Goal: Task Accomplishment & Management: Manage account settings

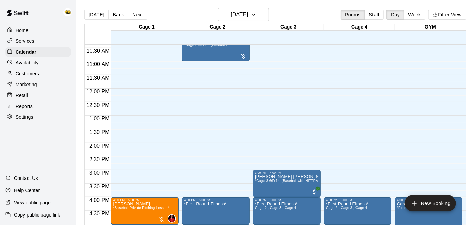
scroll to position [225, 0]
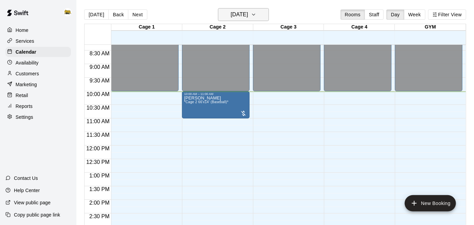
click at [243, 15] on h6 "[DATE]" at bounding box center [238, 15] width 17 height 10
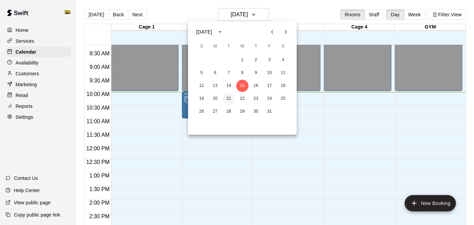
click at [228, 99] on button "21" at bounding box center [229, 99] width 12 height 12
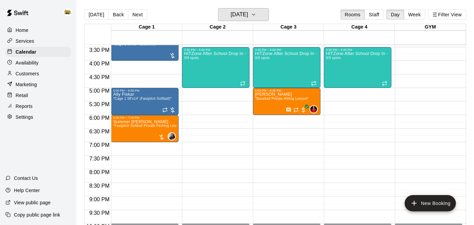
scroll to position [420, 0]
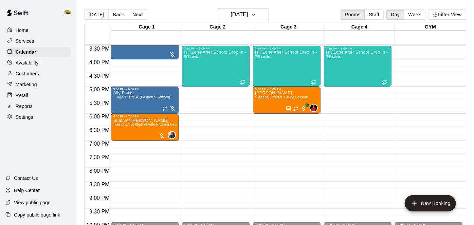
click at [36, 66] on p "Availability" at bounding box center [27, 62] width 23 height 7
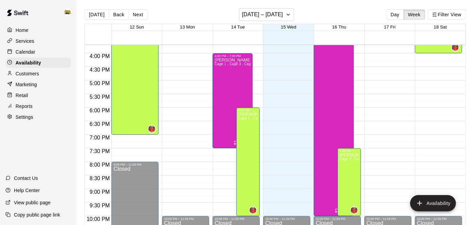
scroll to position [428, 0]
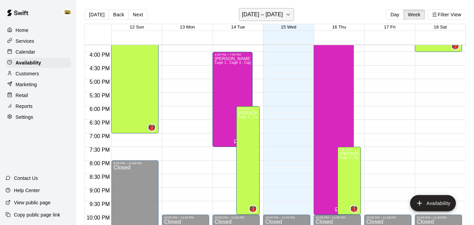
click at [276, 16] on h6 "October 12 – 18" at bounding box center [262, 15] width 41 height 10
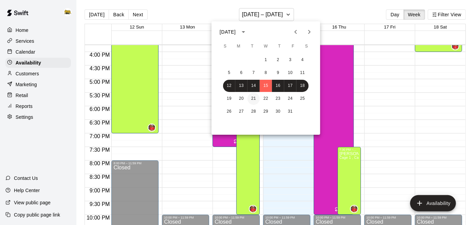
click at [252, 100] on button "21" at bounding box center [253, 99] width 12 height 12
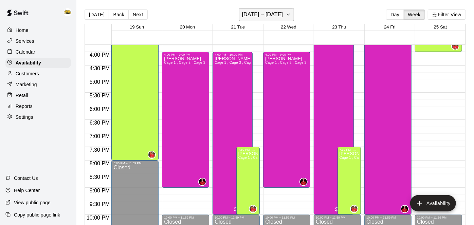
click at [271, 16] on h6 "October 19 – 25" at bounding box center [262, 15] width 41 height 10
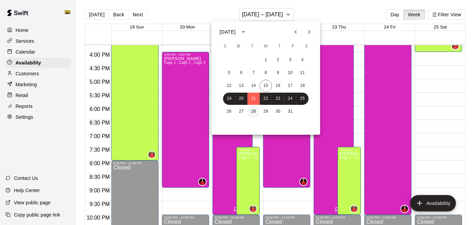
click at [253, 113] on button "28" at bounding box center [253, 112] width 12 height 12
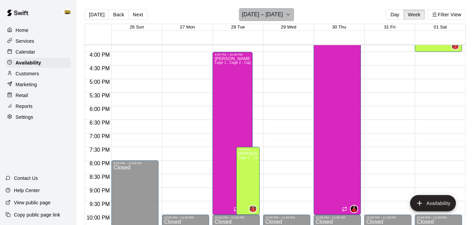
click at [294, 12] on button "October 26 – November 01" at bounding box center [266, 14] width 55 height 13
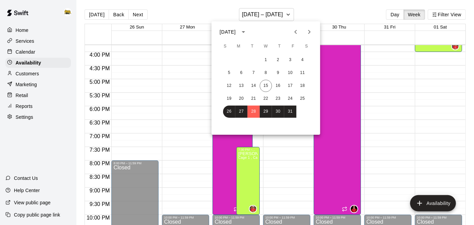
click at [312, 32] on icon "Next month" at bounding box center [309, 32] width 8 height 8
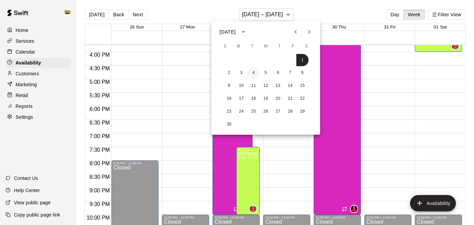
click at [255, 73] on button "4" at bounding box center [253, 73] width 12 height 12
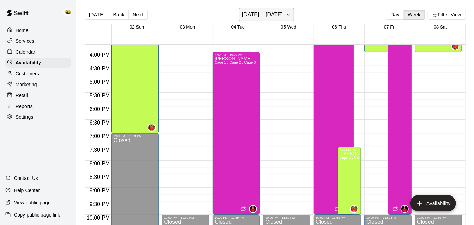
click at [278, 13] on h6 "November 02 – 08" at bounding box center [262, 15] width 41 height 10
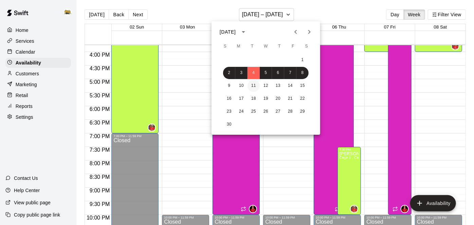
click at [253, 86] on button "11" at bounding box center [253, 86] width 12 height 12
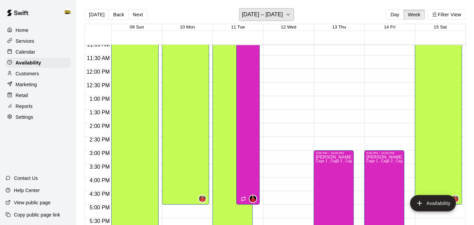
scroll to position [301, 0]
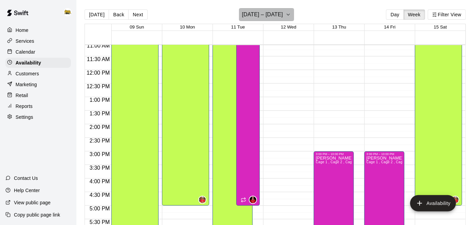
click at [269, 18] on h6 "November 09 – 15" at bounding box center [262, 15] width 41 height 10
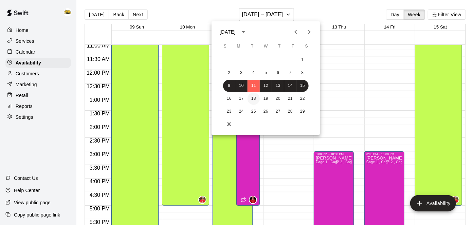
click at [254, 99] on button "18" at bounding box center [253, 99] width 12 height 12
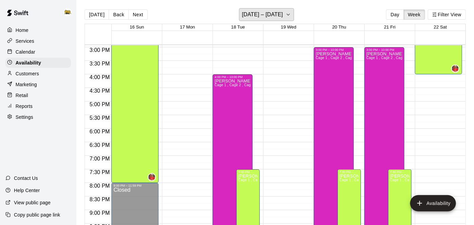
scroll to position [406, 0]
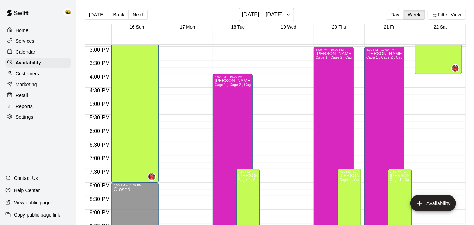
click at [34, 52] on p "Calendar" at bounding box center [26, 52] width 20 height 7
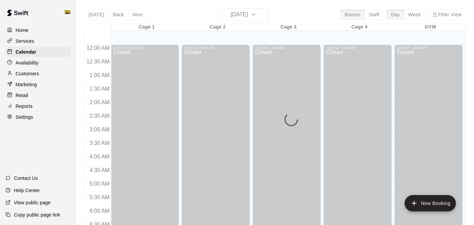
scroll to position [273, 0]
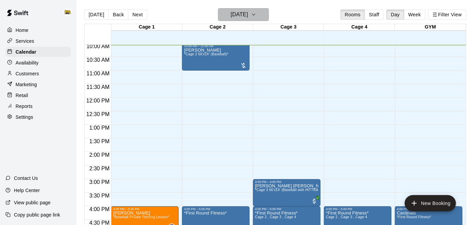
click at [256, 12] on icon "button" at bounding box center [253, 15] width 5 height 8
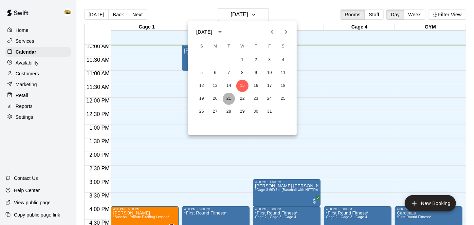
click at [228, 99] on button "21" at bounding box center [229, 99] width 12 height 12
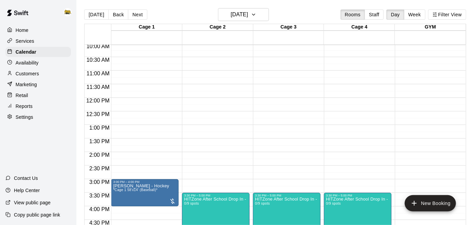
click at [33, 75] on p "Customers" at bounding box center [27, 73] width 23 height 7
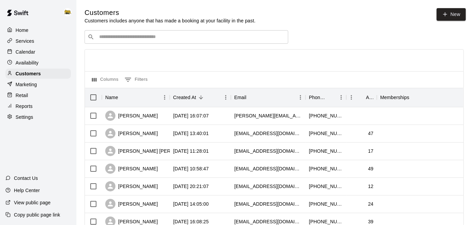
click at [23, 54] on p "Calendar" at bounding box center [26, 52] width 20 height 7
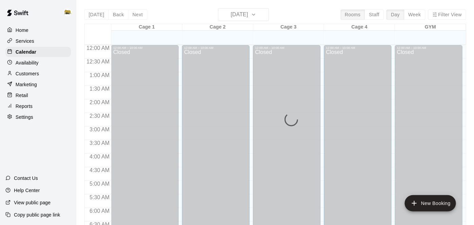
scroll to position [273, 0]
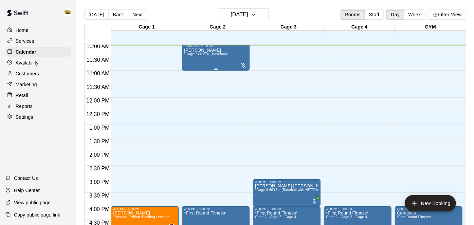
click at [217, 58] on div "[PERSON_NAME] *Cage 2 66'x14' (Baseball)*" at bounding box center [206, 160] width 44 height 225
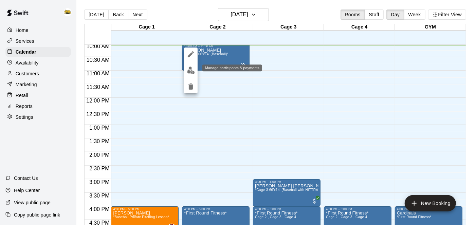
click at [192, 70] on img "edit" at bounding box center [191, 71] width 8 height 8
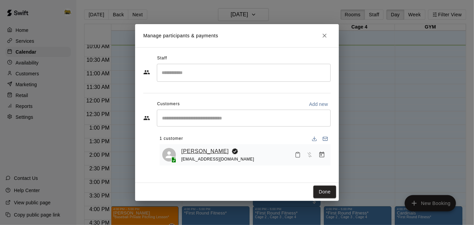
click at [199, 153] on link "[PERSON_NAME]" at bounding box center [205, 151] width 48 height 9
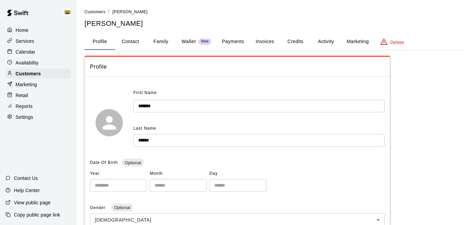
click at [130, 40] on button "Contact" at bounding box center [130, 42] width 31 height 16
select select "**"
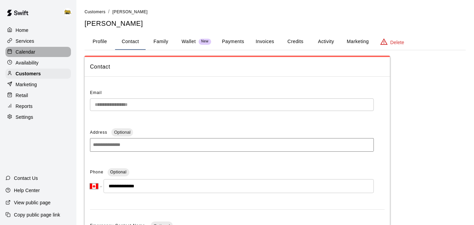
click at [34, 51] on p "Calendar" at bounding box center [26, 52] width 20 height 7
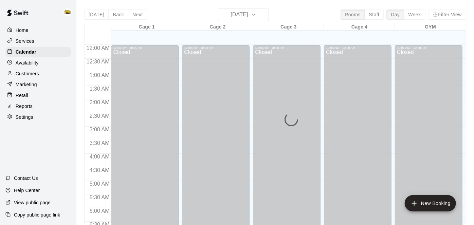
scroll to position [274, 0]
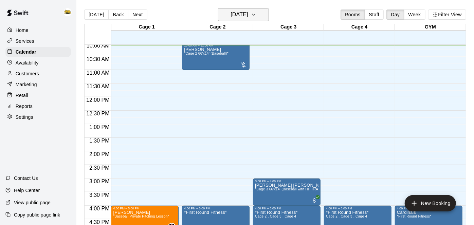
click at [256, 13] on icon "button" at bounding box center [253, 15] width 5 height 8
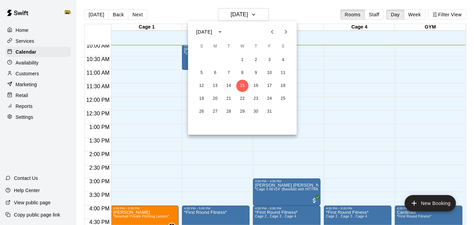
click at [286, 32] on icon "Next month" at bounding box center [286, 32] width 2 height 4
click at [33, 64] on div at bounding box center [237, 112] width 474 height 225
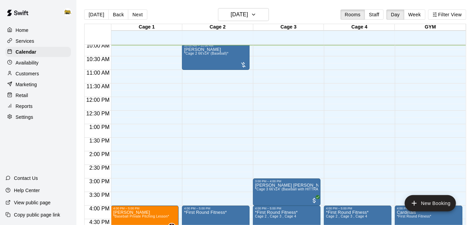
click at [33, 64] on p "Availability" at bounding box center [27, 62] width 23 height 7
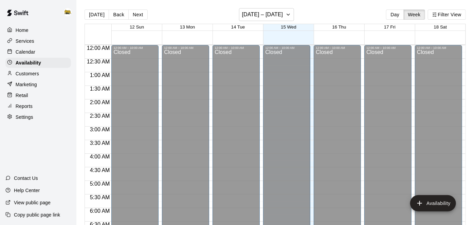
scroll to position [274, 0]
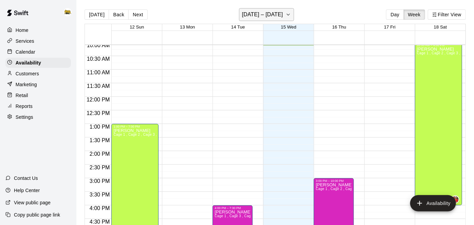
click at [249, 13] on h6 "October 12 – 18" at bounding box center [262, 15] width 41 height 10
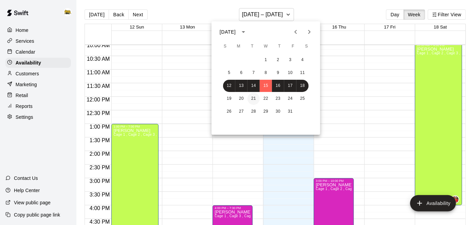
click at [256, 96] on button "21" at bounding box center [253, 99] width 12 height 12
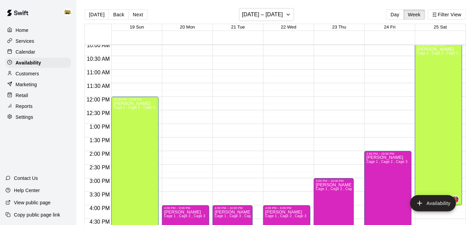
click at [256, 96] on div "12:00 AM – 10:00 AM Closed 4:00 PM – 10:00 PM Kayden Beauregard Cage 1 , Cage 3…" at bounding box center [235, 97] width 47 height 652
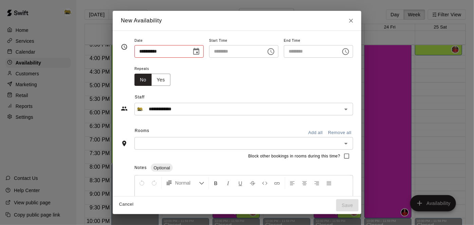
type input "**********"
type input "********"
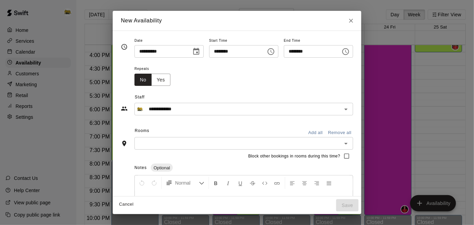
scroll to position [428, 0]
click at [115, 206] on button "Cancel" at bounding box center [126, 204] width 22 height 11
type input "**********"
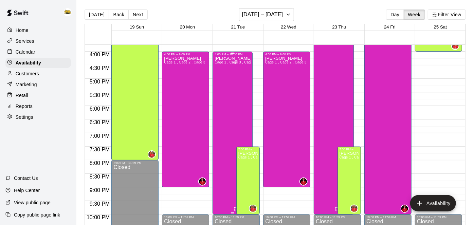
click at [225, 116] on div "Kayden Beauregard Cage 1 , Cage 3 , Cage 2" at bounding box center [232, 168] width 36 height 225
click at [252, 15] on div at bounding box center [237, 112] width 474 height 225
click at [252, 15] on h6 "October 19 – 25" at bounding box center [262, 15] width 41 height 10
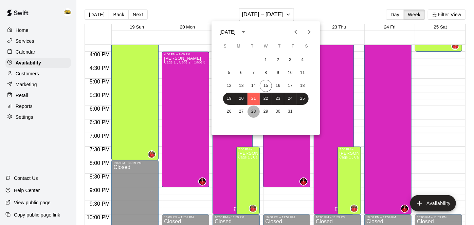
click at [252, 111] on button "28" at bounding box center [253, 112] width 12 height 12
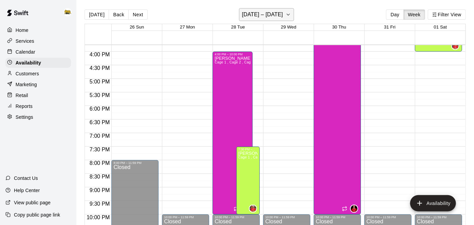
click at [273, 9] on button "October 26 – November 01" at bounding box center [266, 14] width 55 height 13
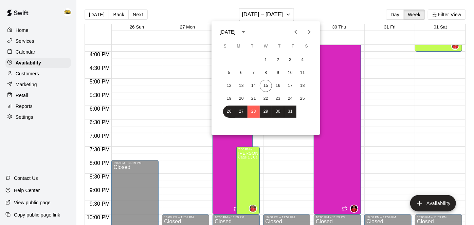
click at [309, 30] on icon "Next month" at bounding box center [309, 32] width 8 height 8
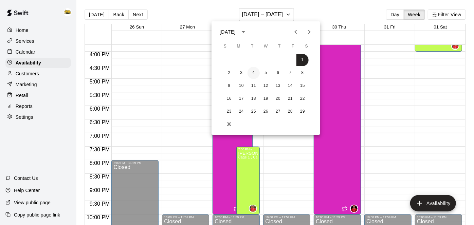
click at [254, 72] on button "4" at bounding box center [253, 73] width 12 height 12
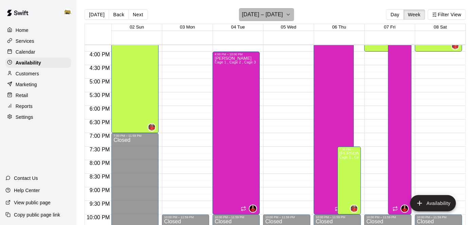
click at [287, 15] on icon "button" at bounding box center [287, 15] width 5 height 8
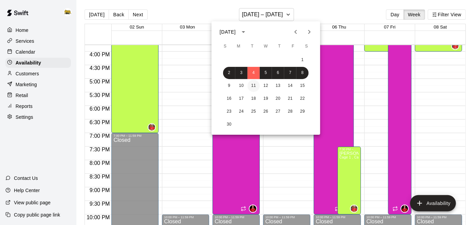
click at [254, 87] on button "11" at bounding box center [253, 86] width 12 height 12
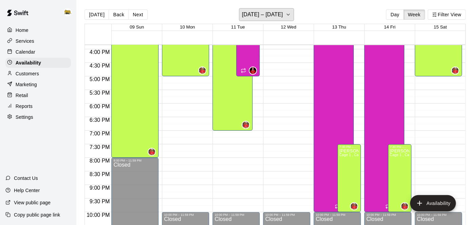
scroll to position [431, 0]
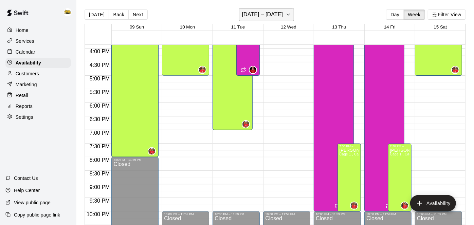
click at [267, 17] on h6 "November 09 – 15" at bounding box center [262, 15] width 41 height 10
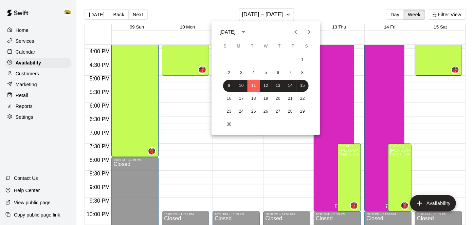
click at [252, 164] on div at bounding box center [237, 112] width 474 height 225
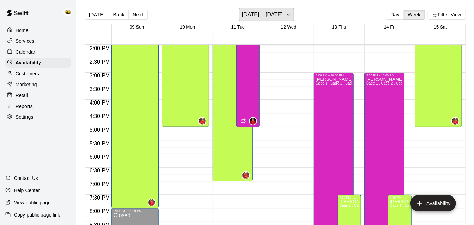
scroll to position [379, 0]
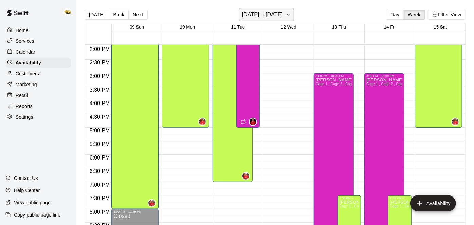
click at [273, 19] on h6 "November 09 – 15" at bounding box center [262, 15] width 41 height 10
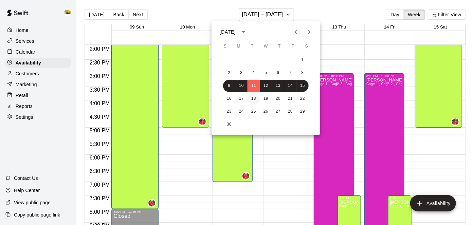
click at [252, 99] on button "18" at bounding box center [253, 99] width 12 height 12
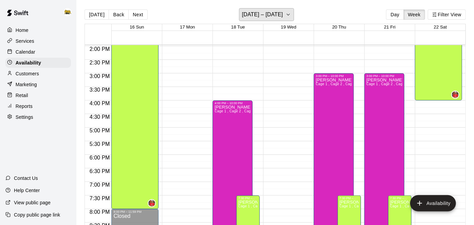
scroll to position [464, 0]
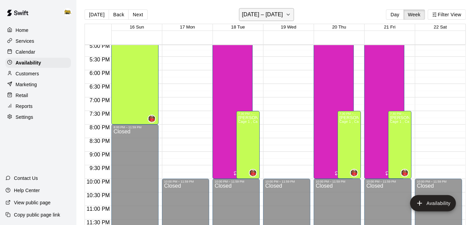
click at [264, 20] on button "November 16 – 22" at bounding box center [266, 14] width 55 height 13
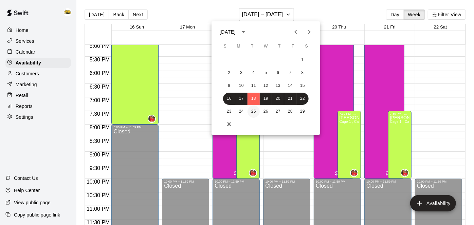
click at [255, 113] on button "25" at bounding box center [253, 112] width 12 height 12
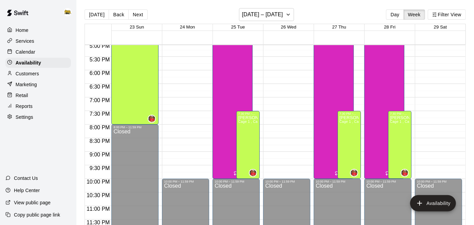
click at [33, 54] on p "Calendar" at bounding box center [26, 52] width 20 height 7
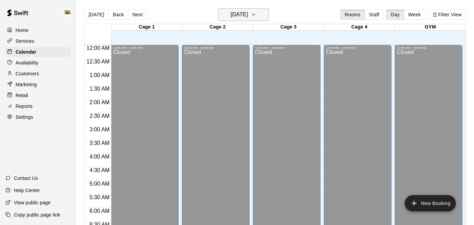
scroll to position [277, 0]
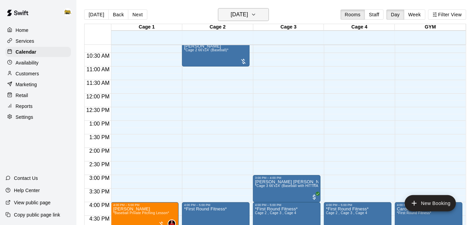
click at [248, 15] on h6 "[DATE]" at bounding box center [238, 15] width 17 height 10
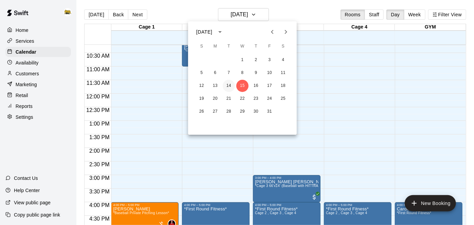
click at [229, 83] on button "14" at bounding box center [229, 86] width 12 height 12
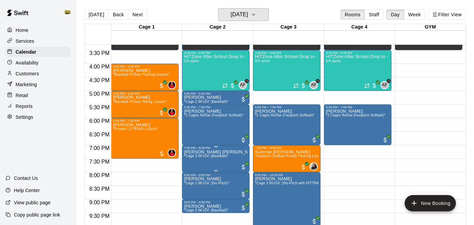
scroll to position [413, 0]
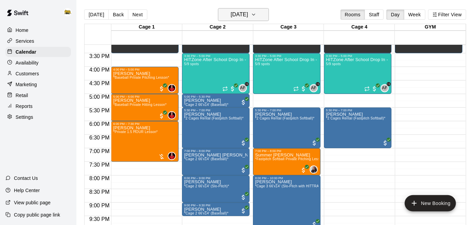
click at [248, 13] on h6 "Tuesday Oct 14" at bounding box center [238, 15] width 17 height 10
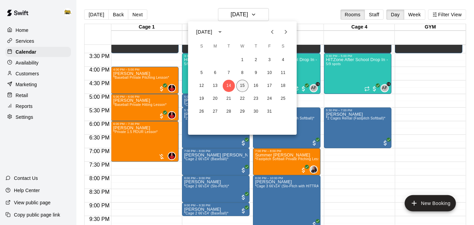
click at [243, 85] on button "15" at bounding box center [242, 86] width 12 height 12
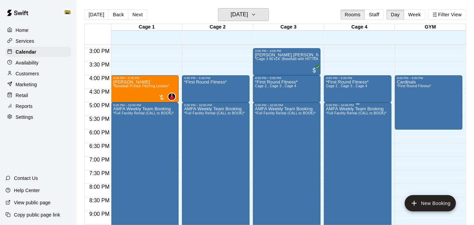
scroll to position [406, 0]
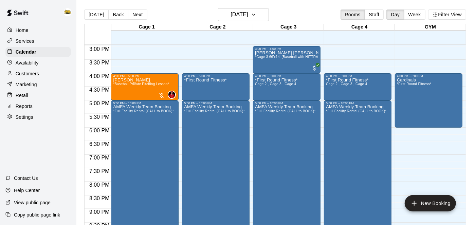
click at [23, 33] on p "Home" at bounding box center [22, 30] width 13 height 7
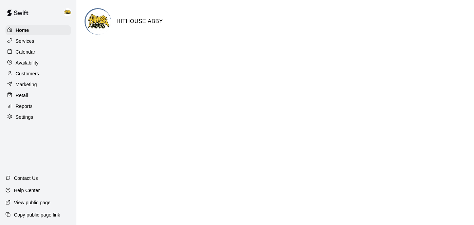
click at [21, 52] on p "Calendar" at bounding box center [26, 52] width 20 height 7
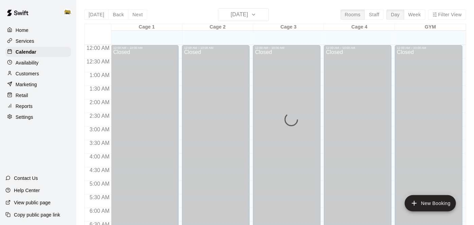
scroll to position [278, 0]
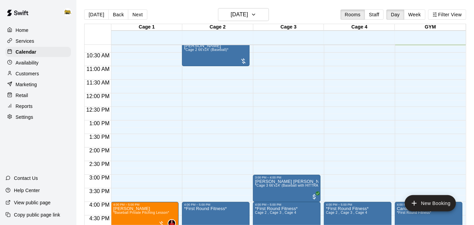
click at [24, 33] on p "Home" at bounding box center [22, 30] width 13 height 7
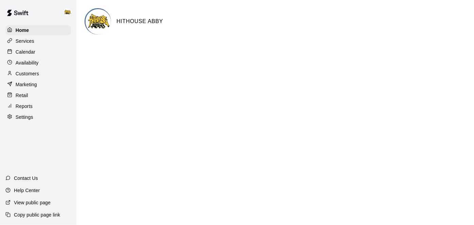
click at [24, 33] on p "Home" at bounding box center [23, 30] width 14 height 7
click at [24, 34] on div "Home" at bounding box center [38, 30] width 66 height 10
click at [35, 52] on p "Calendar" at bounding box center [26, 52] width 20 height 7
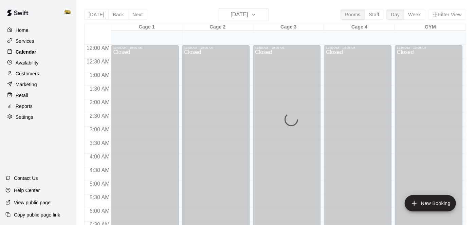
scroll to position [297, 0]
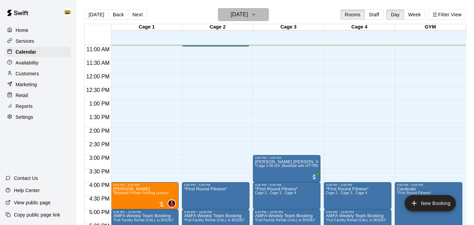
click at [256, 11] on icon "button" at bounding box center [253, 15] width 5 height 8
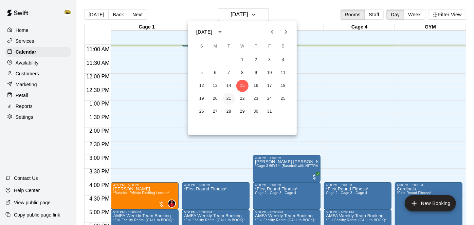
click at [227, 100] on button "21" at bounding box center [229, 99] width 12 height 12
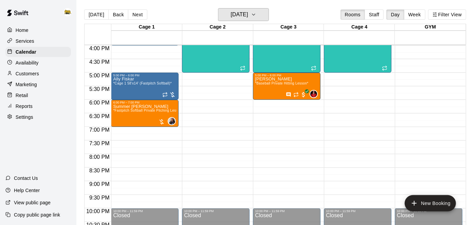
scroll to position [434, 0]
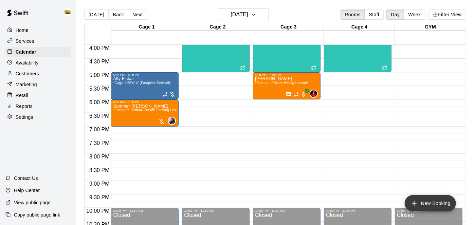
click at [415, 205] on icon "add" at bounding box center [414, 203] width 8 height 8
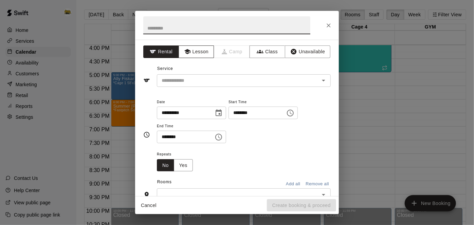
click at [206, 52] on button "Lesson" at bounding box center [197, 51] width 36 height 13
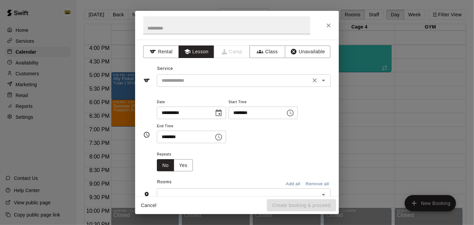
click at [321, 85] on button "Open" at bounding box center [324, 81] width 10 height 10
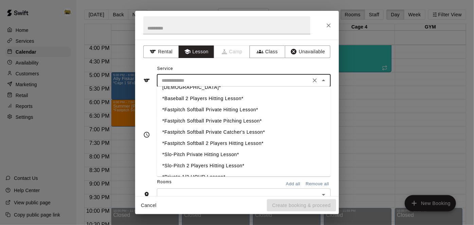
scroll to position [49, 0]
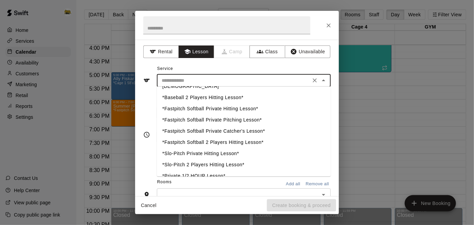
click at [243, 103] on li "*Fastpitch Softball Private Hitting Lesson*" at bounding box center [244, 108] width 174 height 11
type input "**********"
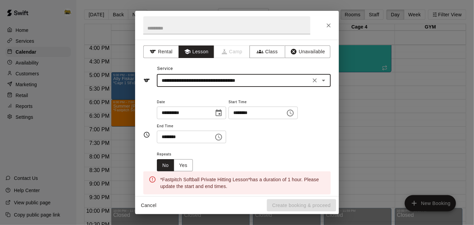
click at [228, 119] on input "********" at bounding box center [254, 113] width 52 height 13
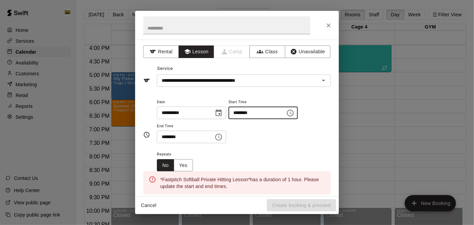
type input "********"
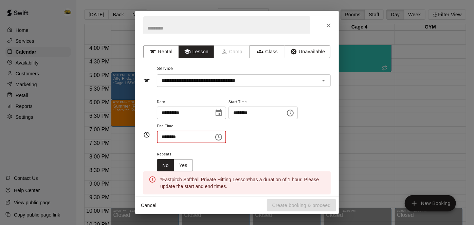
type input "********"
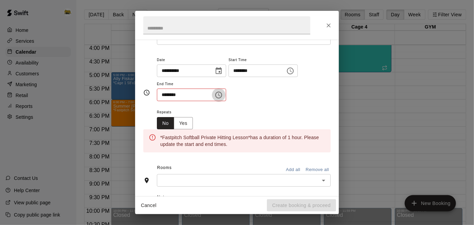
scroll to position [44, 0]
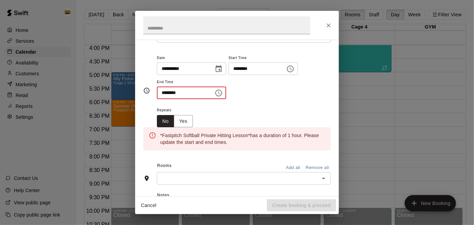
click at [194, 99] on input "********" at bounding box center [183, 93] width 52 height 13
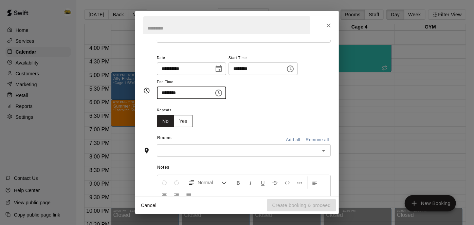
type input "********"
click at [182, 128] on button "Yes" at bounding box center [183, 121] width 19 height 13
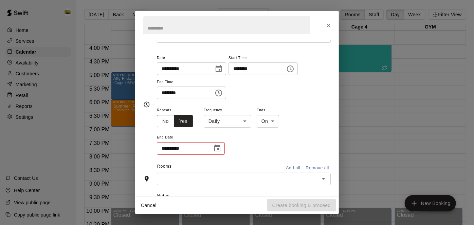
click at [245, 147] on body "Home Services Calendar Availability Customers Marketing Retail Reports Settings…" at bounding box center [237, 118] width 474 height 236
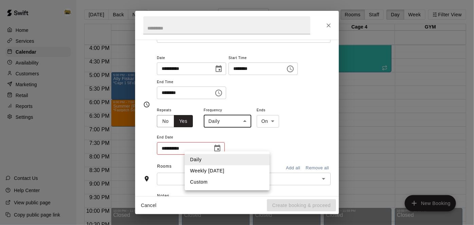
click at [220, 171] on li "Weekly [DATE]" at bounding box center [227, 170] width 85 height 11
type input "******"
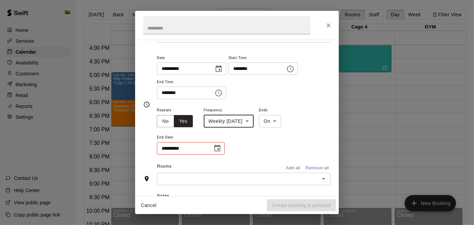
click at [223, 155] on button "Choose date" at bounding box center [217, 149] width 14 height 14
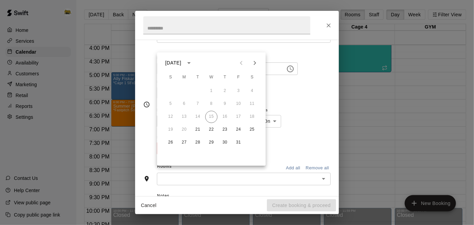
click at [256, 63] on icon "Next month" at bounding box center [255, 63] width 8 height 8
click at [197, 144] on button "25" at bounding box center [198, 142] width 12 height 12
type input "**********"
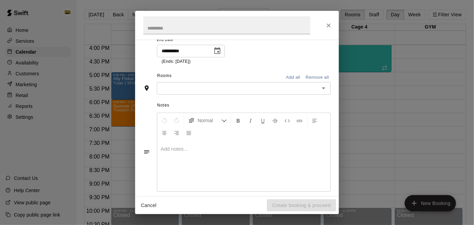
scroll to position [143, 0]
click at [322, 91] on icon "Open" at bounding box center [323, 86] width 8 height 8
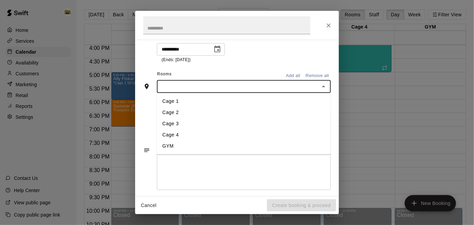
click at [221, 129] on li "Cage 3" at bounding box center [244, 123] width 174 height 11
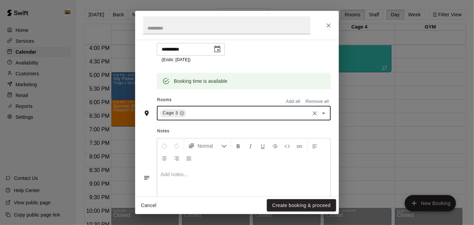
click at [323, 117] on icon "Open" at bounding box center [323, 113] width 8 height 8
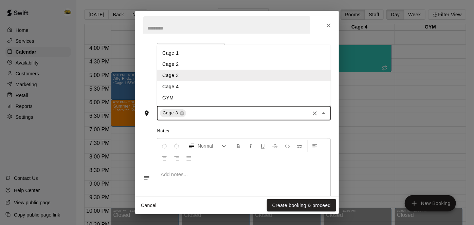
click at [282, 92] on li "Cage 4" at bounding box center [244, 86] width 174 height 11
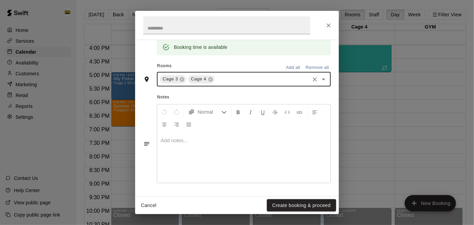
scroll to position [200, 0]
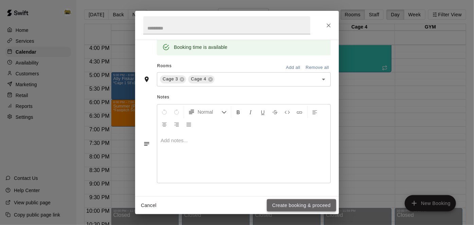
click at [284, 205] on button "Create booking & proceed" at bounding box center [301, 205] width 69 height 13
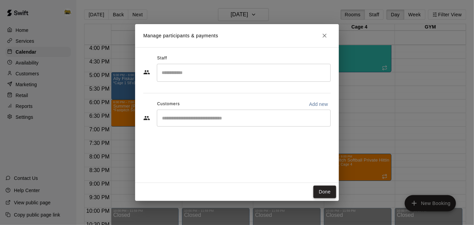
click at [328, 193] on button "Done" at bounding box center [324, 192] width 23 height 13
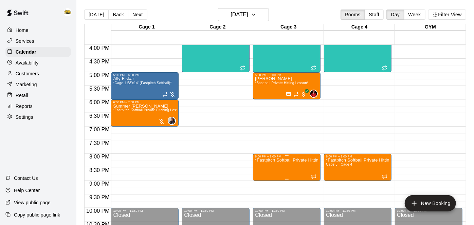
click at [236, 17] on div at bounding box center [237, 112] width 474 height 225
click at [236, 17] on h6 "[DATE]" at bounding box center [238, 15] width 17 height 10
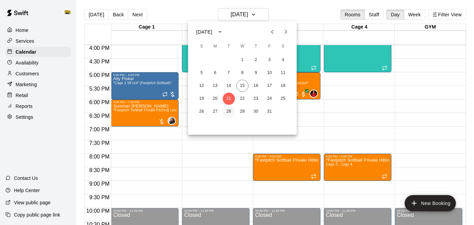
click at [229, 112] on button "28" at bounding box center [229, 112] width 12 height 12
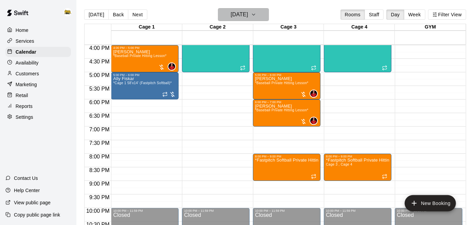
click at [256, 16] on icon "button" at bounding box center [253, 15] width 5 height 8
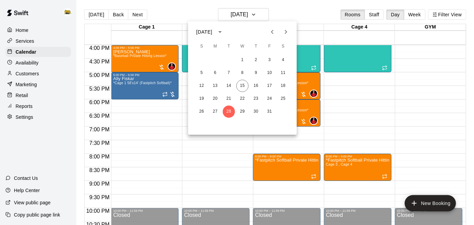
click at [286, 35] on icon "Next month" at bounding box center [286, 32] width 8 height 8
click at [230, 69] on button "4" at bounding box center [229, 73] width 12 height 12
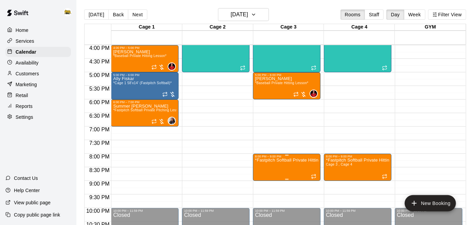
click at [285, 160] on p "*Fastpitch Softball Private Hitting Lesson*" at bounding box center [286, 160] width 63 height 0
click at [263, 201] on icon "delete" at bounding box center [261, 199] width 5 height 6
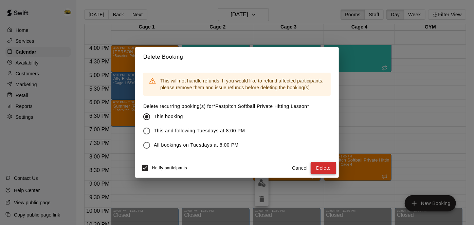
click at [315, 169] on button "Delete" at bounding box center [323, 168] width 25 height 13
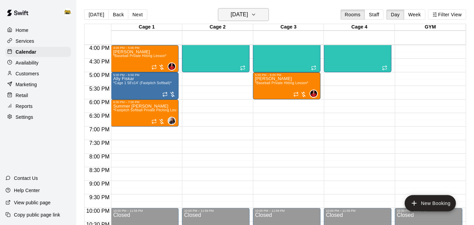
click at [248, 15] on h6 "[DATE]" at bounding box center [238, 15] width 17 height 10
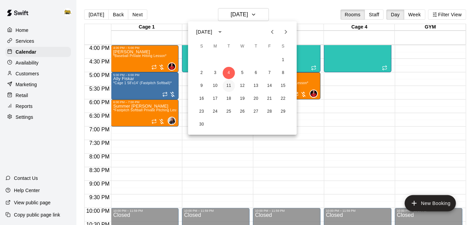
click at [228, 87] on button "11" at bounding box center [229, 86] width 12 height 12
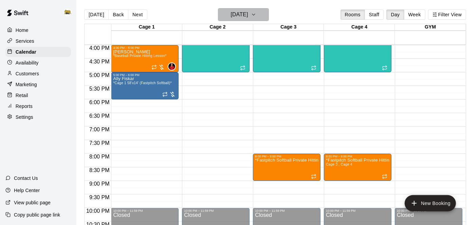
click at [248, 18] on h6 "[DATE]" at bounding box center [238, 15] width 17 height 10
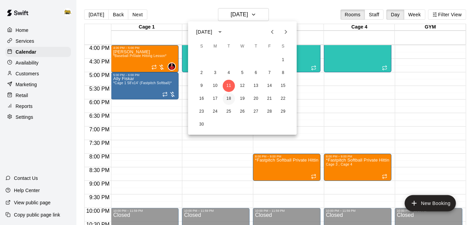
click at [230, 99] on button "18" at bounding box center [229, 99] width 12 height 12
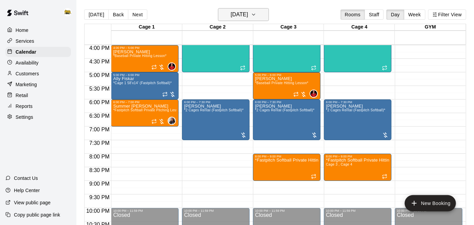
click at [256, 16] on icon "button" at bounding box center [253, 15] width 5 height 8
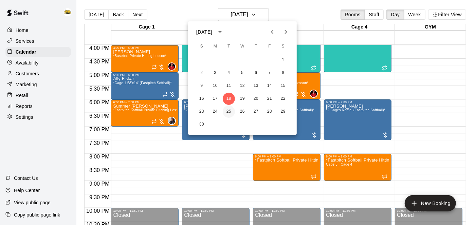
click at [231, 112] on button "25" at bounding box center [229, 112] width 12 height 12
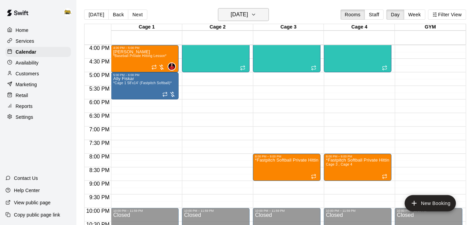
click at [234, 19] on h6 "[DATE]" at bounding box center [238, 15] width 17 height 10
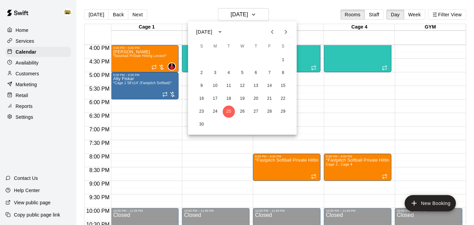
click at [288, 33] on icon "Next month" at bounding box center [286, 32] width 8 height 8
click at [229, 62] on button "2" at bounding box center [229, 60] width 12 height 12
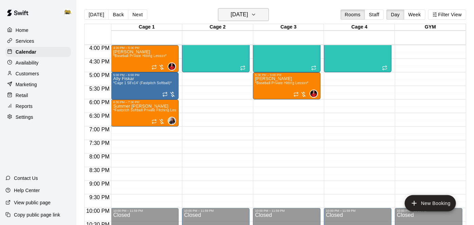
click at [248, 17] on h6 "[DATE]" at bounding box center [238, 15] width 17 height 10
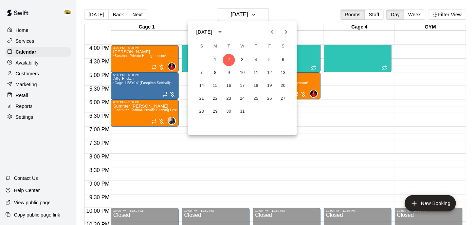
click at [271, 34] on icon "Previous month" at bounding box center [272, 32] width 8 height 8
click at [230, 85] on button "11" at bounding box center [229, 86] width 12 height 12
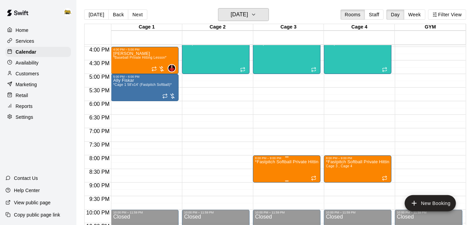
scroll to position [437, 0]
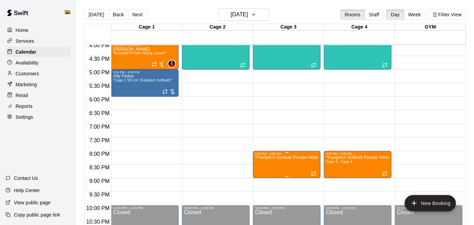
click at [263, 160] on icon "edit" at bounding box center [262, 162] width 6 height 6
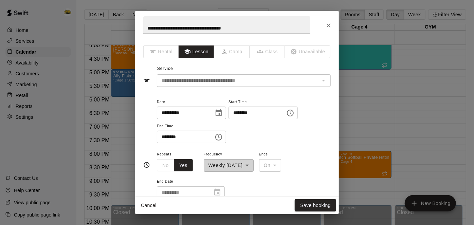
click at [228, 119] on input "********" at bounding box center [254, 113] width 52 height 13
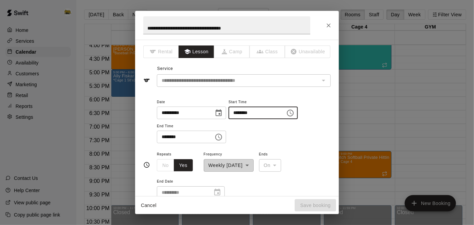
type input "********"
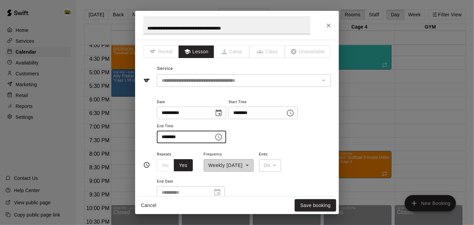
type input "********"
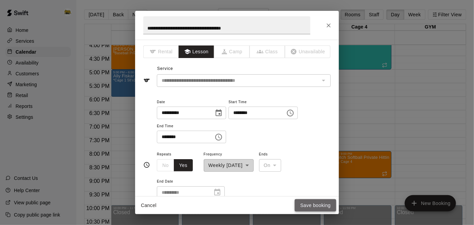
click at [303, 202] on button "Save booking" at bounding box center [315, 205] width 41 height 13
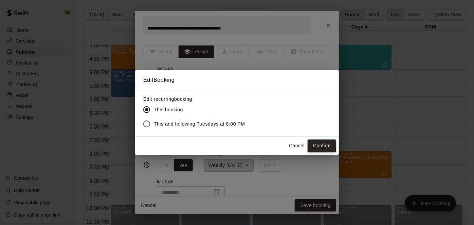
click at [318, 142] on button "Confirm" at bounding box center [321, 145] width 29 height 13
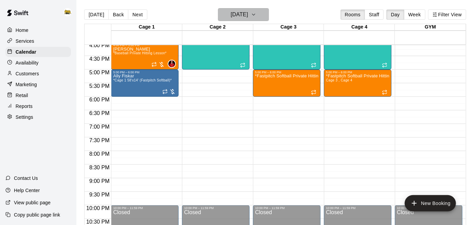
click at [256, 17] on icon "button" at bounding box center [253, 15] width 5 height 8
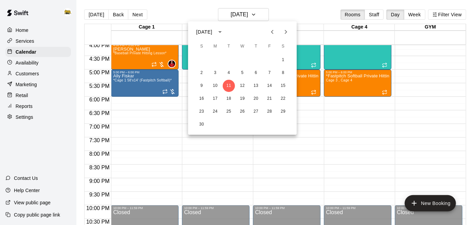
click at [275, 36] on button "Previous month" at bounding box center [272, 32] width 14 height 14
click at [229, 99] on button "21" at bounding box center [229, 99] width 12 height 12
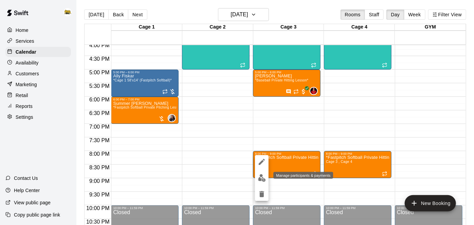
click at [261, 179] on img "edit" at bounding box center [262, 178] width 8 height 8
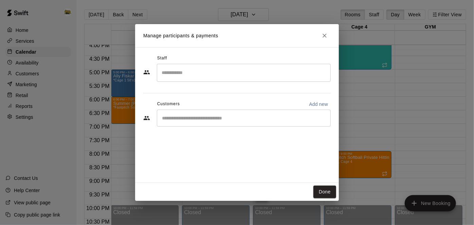
click at [308, 125] on div "​" at bounding box center [244, 118] width 174 height 17
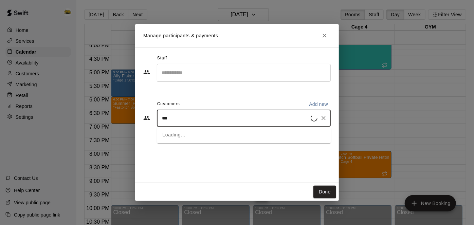
type input "***"
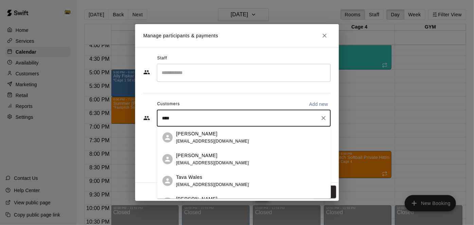
click at [230, 136] on div "[PERSON_NAME] [EMAIL_ADDRESS][DOMAIN_NAME]" at bounding box center [250, 137] width 149 height 15
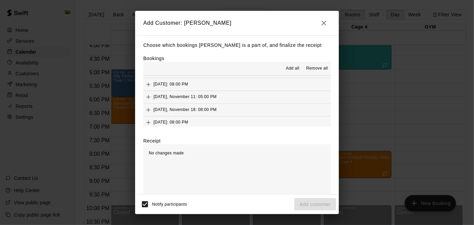
scroll to position [13, 0]
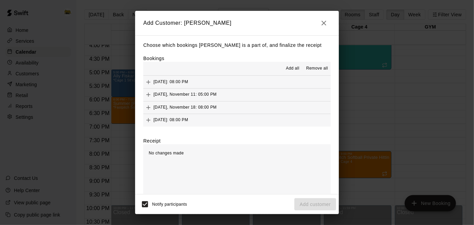
click at [296, 65] on span "Add all" at bounding box center [293, 68] width 14 height 7
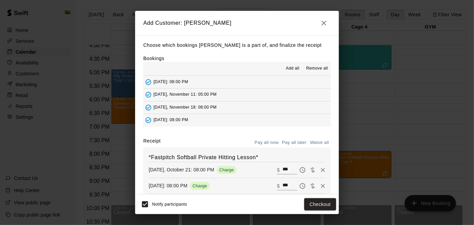
click at [303, 141] on button "Pay all later" at bounding box center [294, 142] width 28 height 11
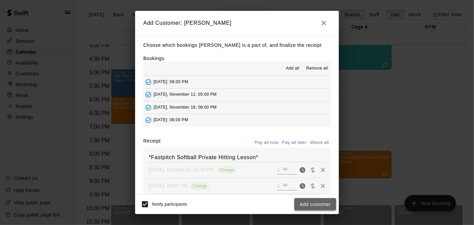
click at [304, 203] on button "Add customer" at bounding box center [315, 204] width 42 height 13
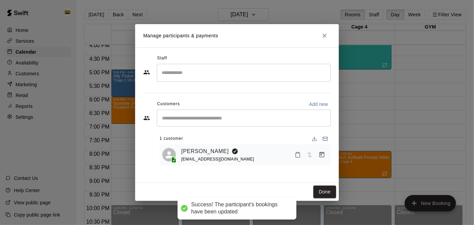
click at [243, 69] on input "Search staff" at bounding box center [244, 73] width 168 height 12
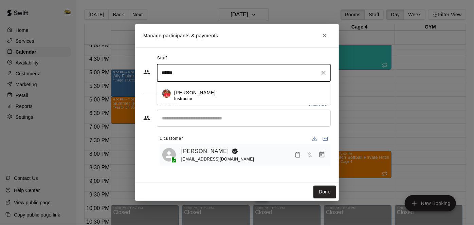
click at [206, 94] on div "[PERSON_NAME] Instructor" at bounding box center [249, 95] width 151 height 13
type input "******"
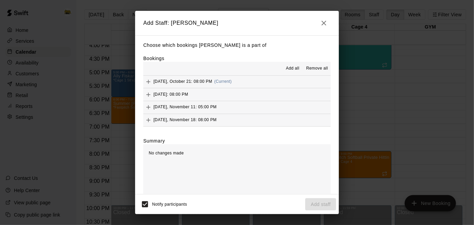
click at [296, 66] on span "Add all" at bounding box center [293, 68] width 14 height 7
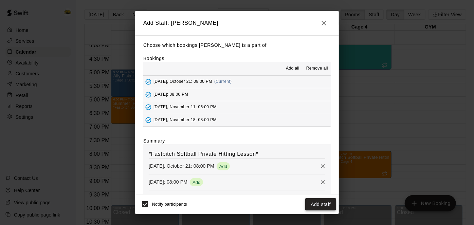
click at [324, 202] on button "Add staff" at bounding box center [320, 204] width 31 height 13
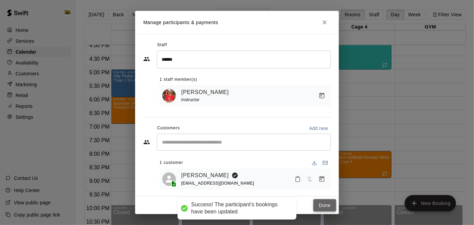
click at [329, 204] on button "Done" at bounding box center [324, 205] width 23 height 13
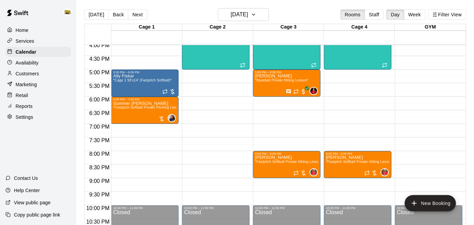
click at [31, 75] on p "Customers" at bounding box center [27, 73] width 23 height 7
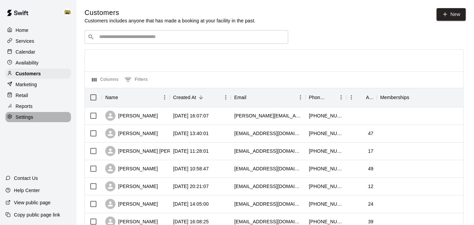
click at [27, 118] on p "Settings" at bounding box center [25, 117] width 18 height 7
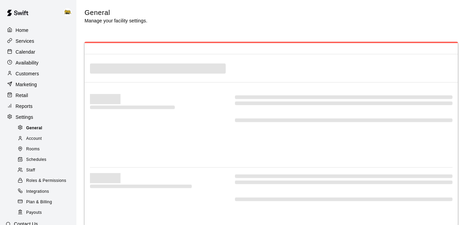
select select "**"
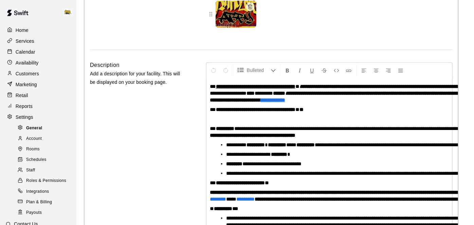
scroll to position [26, 0]
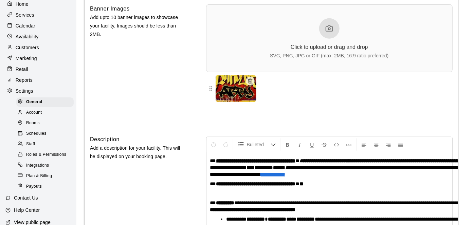
click at [33, 144] on span "Staff" at bounding box center [30, 144] width 9 height 7
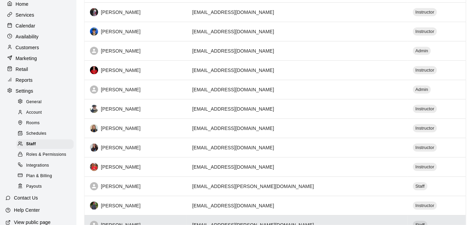
scroll to position [202, 0]
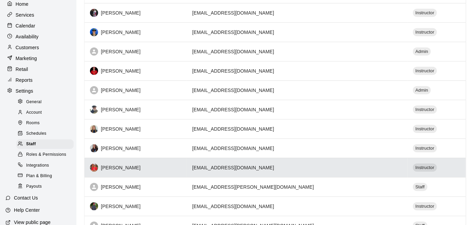
click at [178, 169] on div "[PERSON_NAME]" at bounding box center [135, 168] width 91 height 8
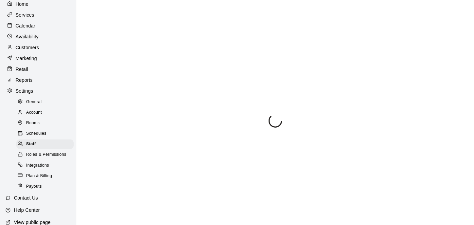
select select "**"
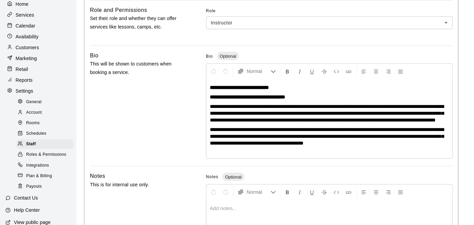
scroll to position [186, 0]
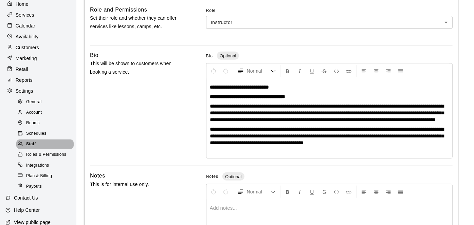
click at [31, 144] on span "Staff" at bounding box center [31, 144] width 10 height 7
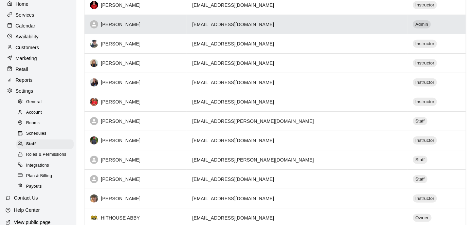
scroll to position [269, 0]
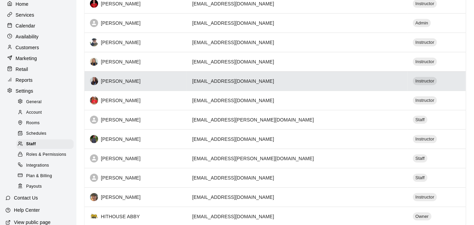
click at [187, 81] on th "[PERSON_NAME]" at bounding box center [136, 80] width 102 height 19
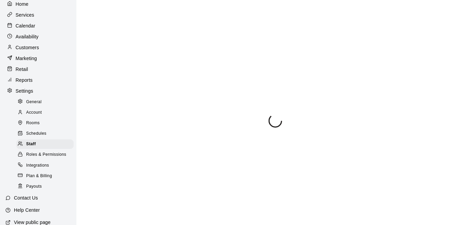
select select "**"
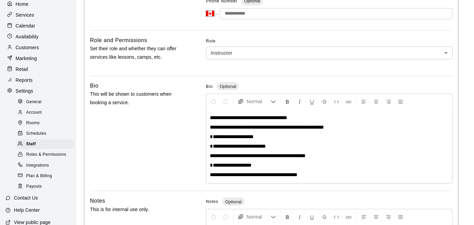
scroll to position [157, 0]
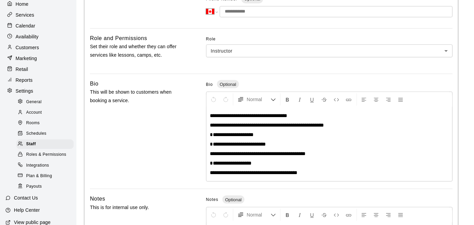
click at [21, 6] on p "Home" at bounding box center [22, 4] width 13 height 7
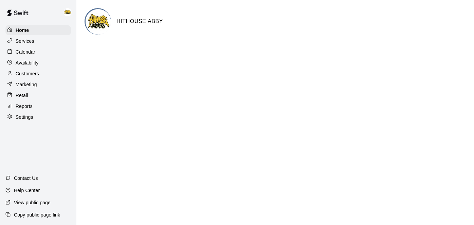
click at [36, 43] on div "Services" at bounding box center [38, 41] width 66 height 10
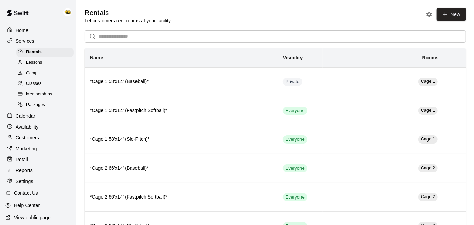
click at [19, 33] on p "Home" at bounding box center [22, 30] width 13 height 7
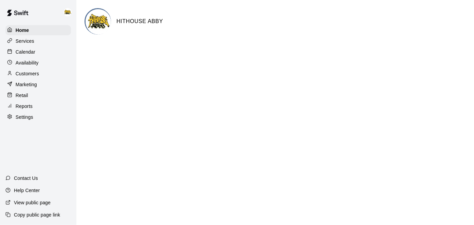
click at [32, 51] on p "Calendar" at bounding box center [26, 52] width 20 height 7
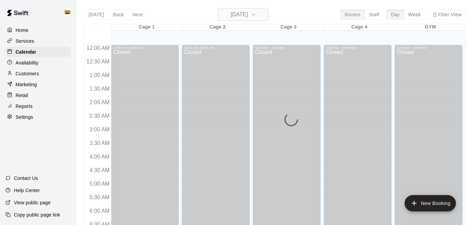
scroll to position [311, 0]
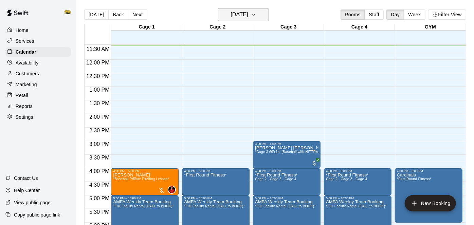
click at [256, 16] on icon "button" at bounding box center [253, 15] width 5 height 8
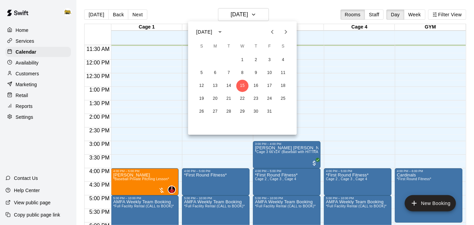
click at [219, 153] on div at bounding box center [237, 112] width 474 height 225
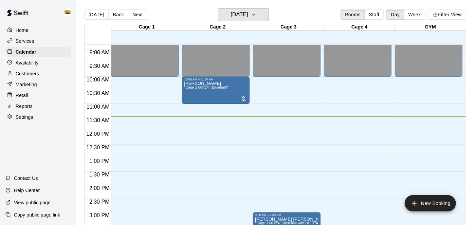
scroll to position [239, 0]
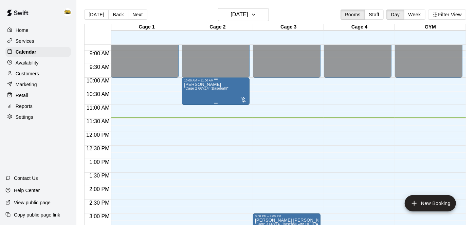
click at [227, 86] on div "[PERSON_NAME] *Cage 2 66'x14' (Baseball)*" at bounding box center [206, 194] width 44 height 225
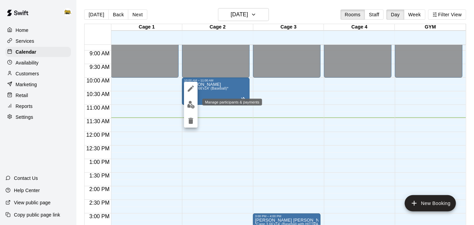
click at [191, 102] on img "edit" at bounding box center [191, 105] width 8 height 8
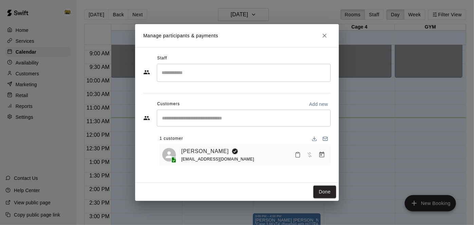
click at [296, 155] on icon "Mark attendance" at bounding box center [298, 155] width 6 height 6
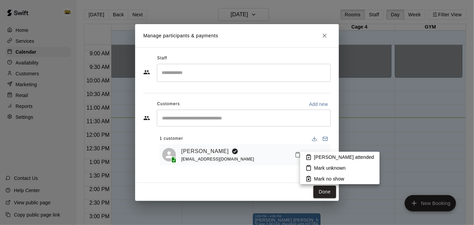
click at [307, 157] on icon at bounding box center [308, 157] width 6 height 6
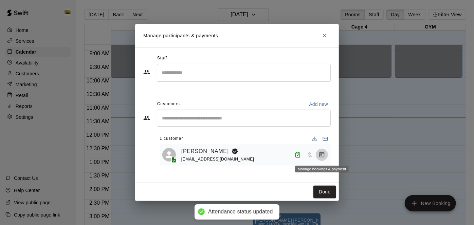
click at [319, 155] on icon "Manage bookings & payment" at bounding box center [321, 155] width 5 height 6
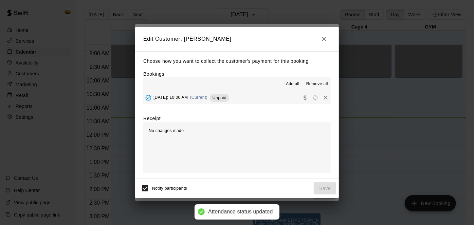
click at [266, 100] on button "[DATE]: 10:00 AM (Current) Unpaid" at bounding box center [236, 97] width 187 height 13
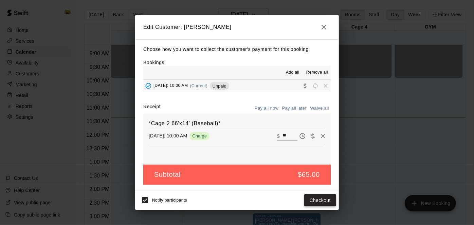
click at [313, 202] on button "Checkout" at bounding box center [320, 200] width 32 height 13
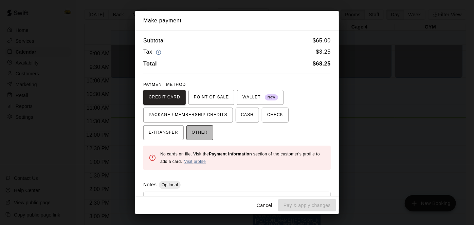
click at [186, 133] on button "OTHER" at bounding box center [199, 132] width 27 height 15
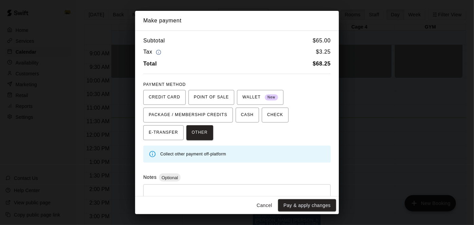
click at [237, 190] on textarea at bounding box center [237, 200] width 178 height 20
type textarea "**********"
click at [329, 205] on button "Pay & apply changes" at bounding box center [307, 205] width 58 height 13
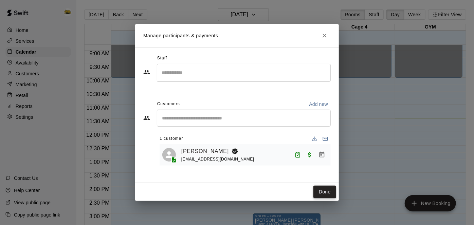
click at [334, 190] on button "Done" at bounding box center [324, 192] width 23 height 13
